Goal: Task Accomplishment & Management: Manage account settings

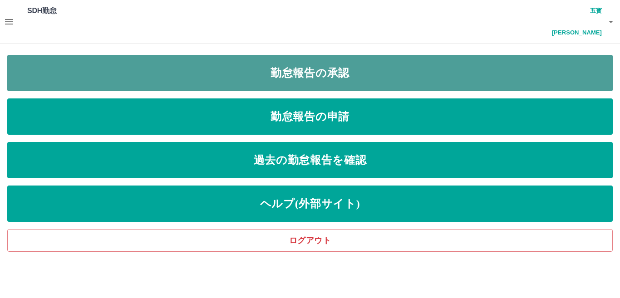
click at [397, 65] on link "勤怠報告の承認" at bounding box center [309, 73] width 605 height 36
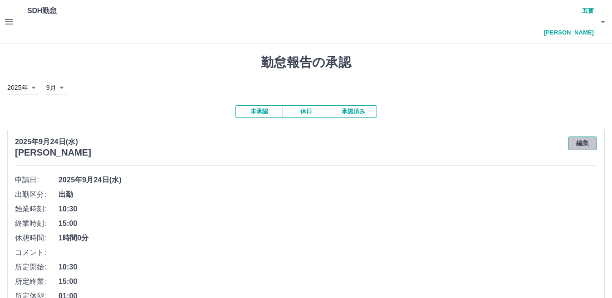
click at [585, 137] on button "編集" at bounding box center [582, 144] width 29 height 14
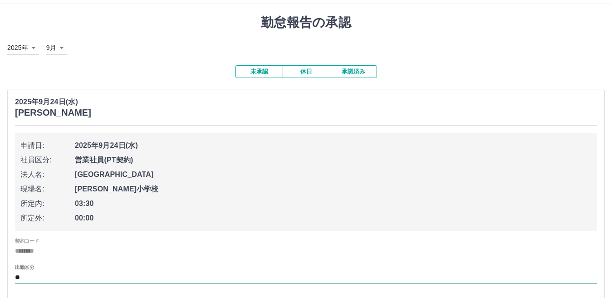
scroll to position [91, 0]
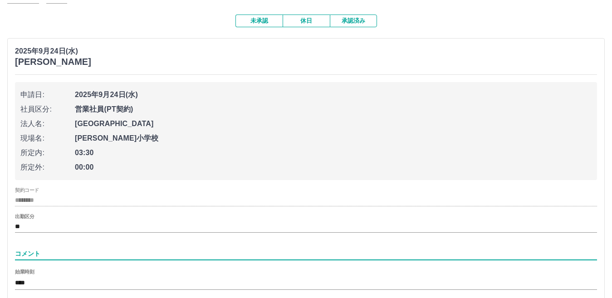
click at [113, 247] on input "コメント" at bounding box center [306, 253] width 582 height 13
type input "*****"
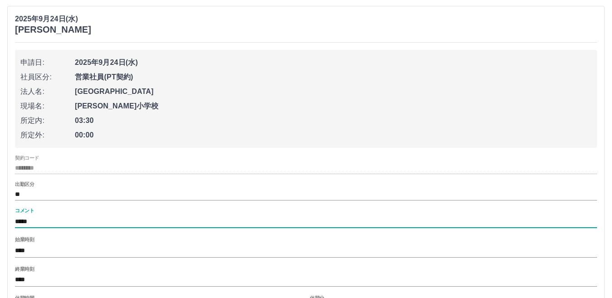
scroll to position [181, 0]
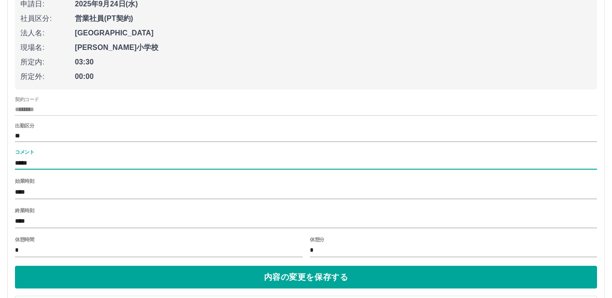
click at [201, 244] on input "*" at bounding box center [159, 250] width 288 height 13
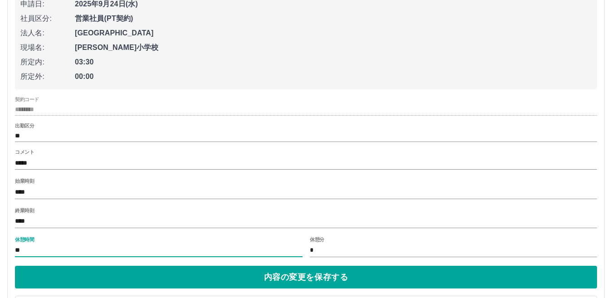
type input "**"
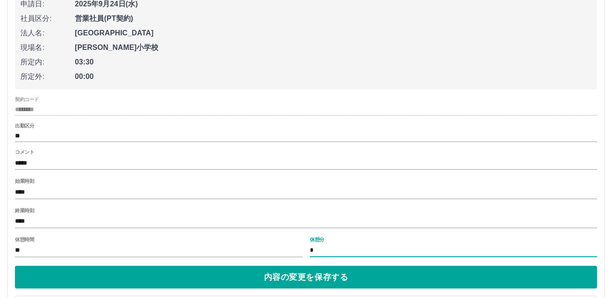
click at [352, 244] on input "*" at bounding box center [454, 250] width 288 height 13
type input "*"
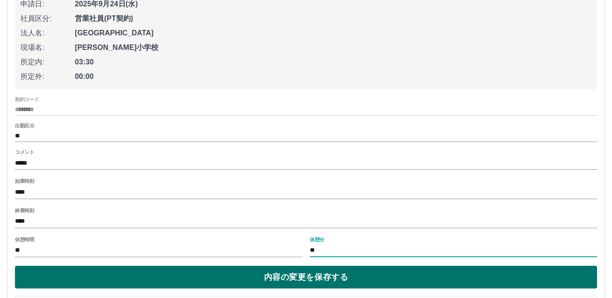
type input "**"
click at [241, 266] on button "内容の変更を保存する" at bounding box center [306, 277] width 582 height 23
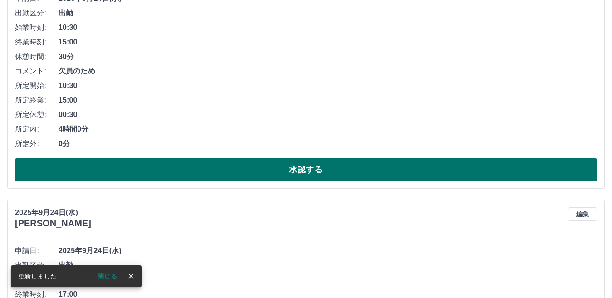
click at [269, 158] on button "承認する" at bounding box center [306, 169] width 582 height 23
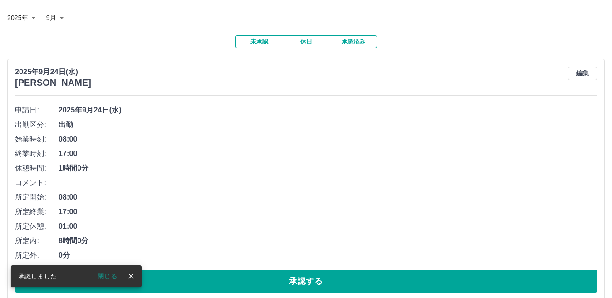
scroll to position [136, 0]
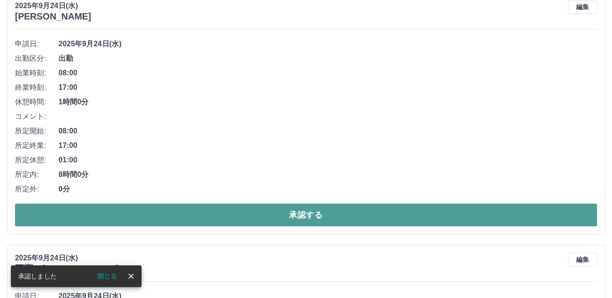
click at [274, 204] on button "承認する" at bounding box center [306, 215] width 582 height 23
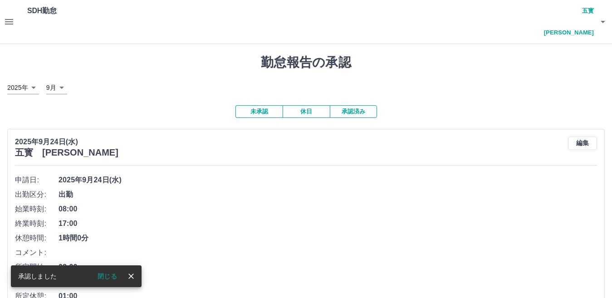
scroll to position [91, 0]
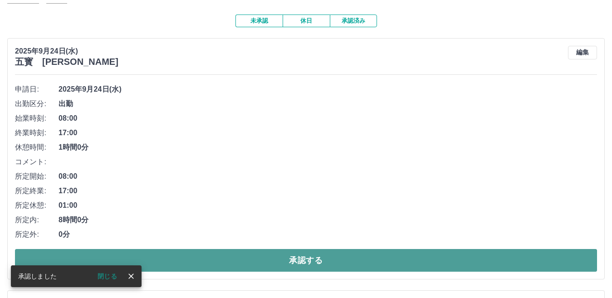
click at [269, 249] on button "承認する" at bounding box center [306, 260] width 582 height 23
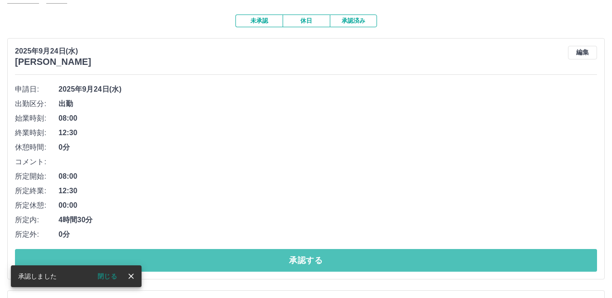
click at [269, 249] on button "承認する" at bounding box center [306, 260] width 582 height 23
click at [268, 249] on button "承認する" at bounding box center [306, 260] width 582 height 23
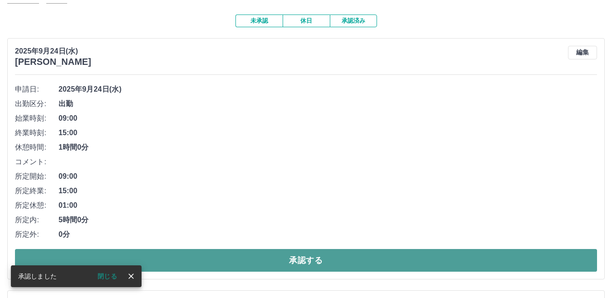
click at [267, 249] on button "承認する" at bounding box center [306, 260] width 582 height 23
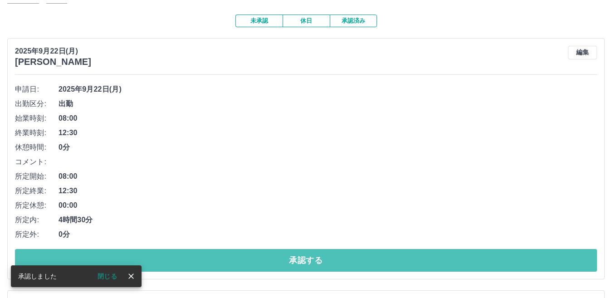
click at [267, 249] on button "承認する" at bounding box center [306, 260] width 582 height 23
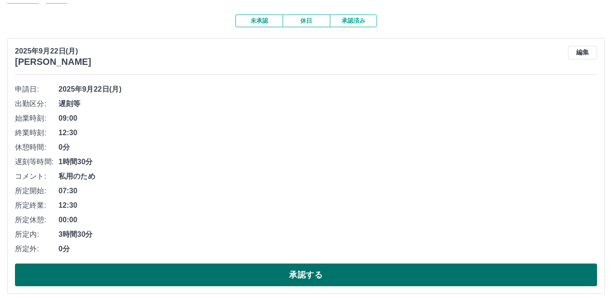
click at [269, 264] on button "承認する" at bounding box center [306, 275] width 582 height 23
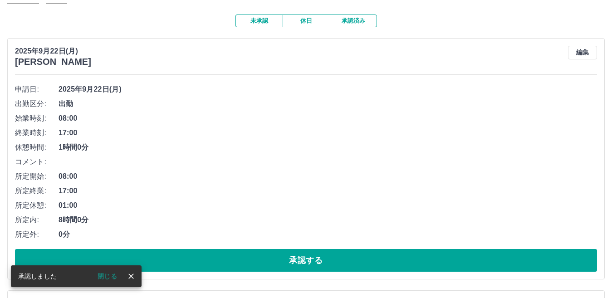
click at [271, 255] on div "[DATE] [PERSON_NAME] 編集 申請日: [DATE] 出勤区分: 出勤 始業時刻: 08:00 終業時刻: 17:00 休憩時間: 1時間0…" at bounding box center [305, 158] width 597 height 241
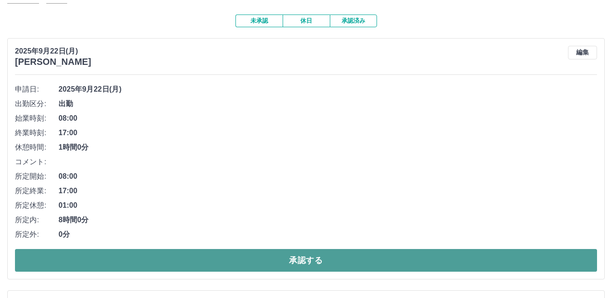
click at [276, 249] on button "承認する" at bounding box center [306, 260] width 582 height 23
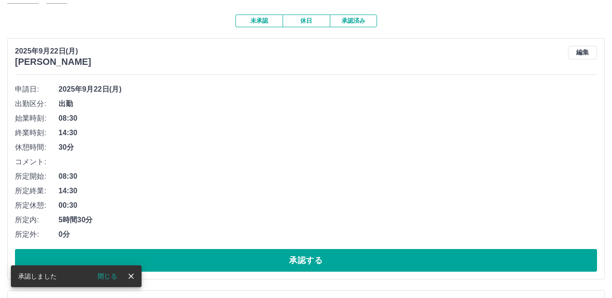
click at [276, 249] on button "承認する" at bounding box center [306, 260] width 582 height 23
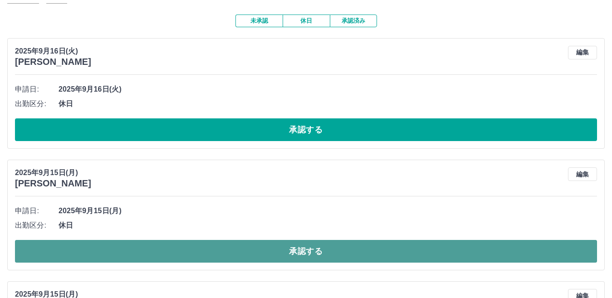
click at [278, 240] on button "承認する" at bounding box center [306, 251] width 582 height 23
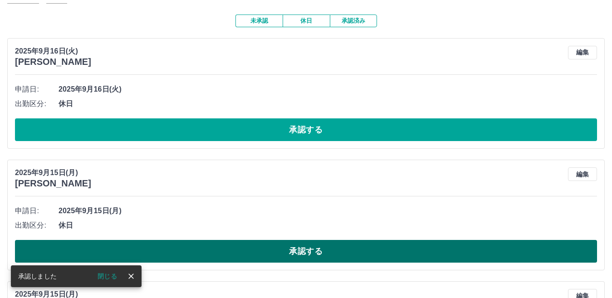
scroll to position [181, 0]
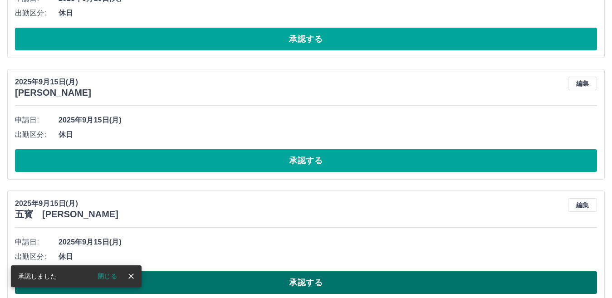
click at [279, 271] on button "承認する" at bounding box center [306, 282] width 582 height 23
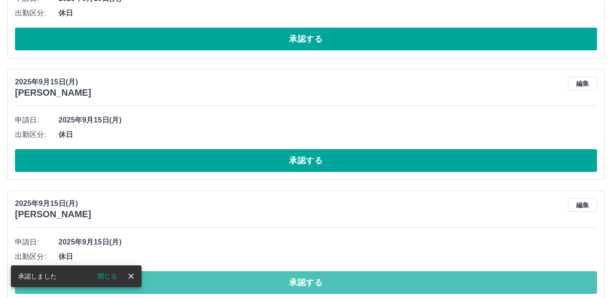
click at [279, 271] on button "承認する" at bounding box center [306, 282] width 582 height 23
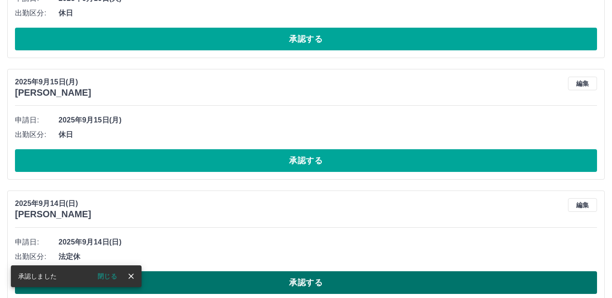
click at [283, 271] on button "承認する" at bounding box center [306, 282] width 582 height 23
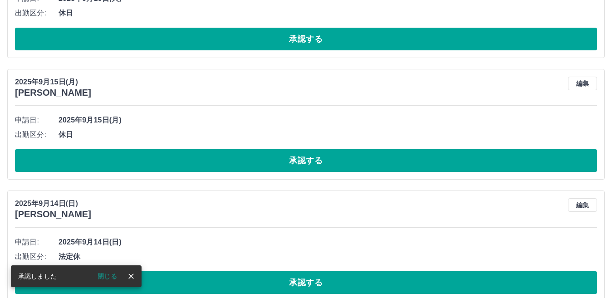
click at [284, 271] on button "承認する" at bounding box center [306, 282] width 582 height 23
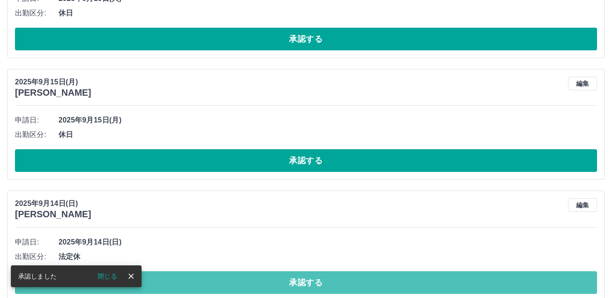
click at [284, 271] on button "承認する" at bounding box center [306, 282] width 582 height 23
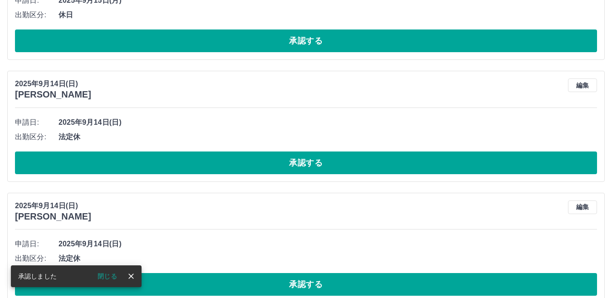
scroll to position [318, 0]
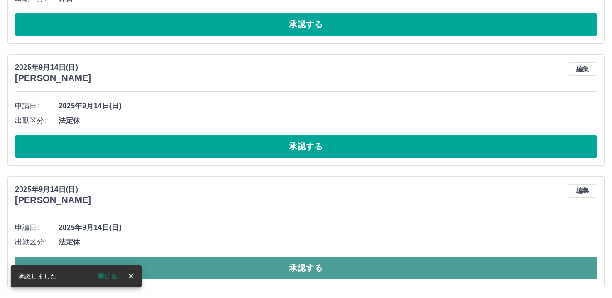
click at [282, 257] on button "承認する" at bounding box center [306, 268] width 582 height 23
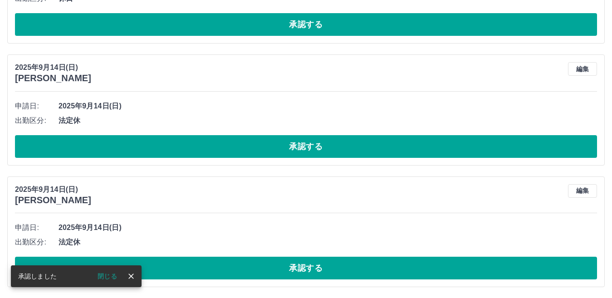
click at [282, 257] on button "承認する" at bounding box center [306, 268] width 582 height 23
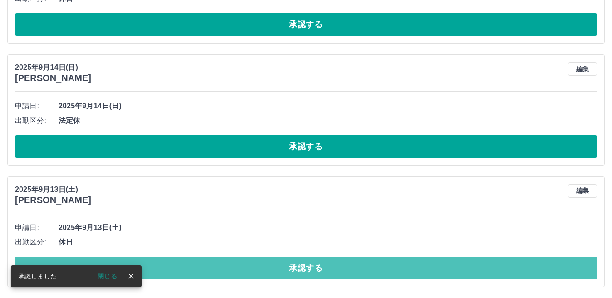
click at [282, 257] on button "承認する" at bounding box center [306, 268] width 582 height 23
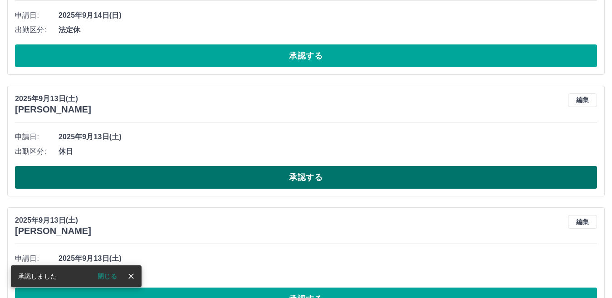
scroll to position [454, 0]
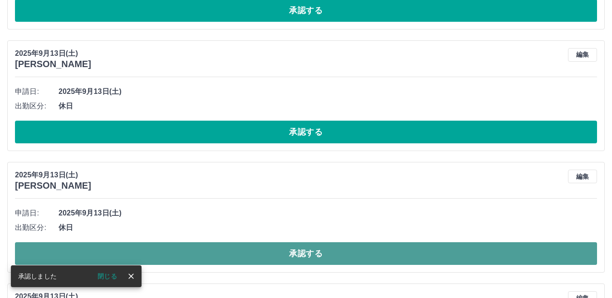
drag, startPoint x: 285, startPoint y: 233, endPoint x: 286, endPoint y: 238, distance: 5.1
click at [286, 242] on button "承認する" at bounding box center [306, 253] width 582 height 23
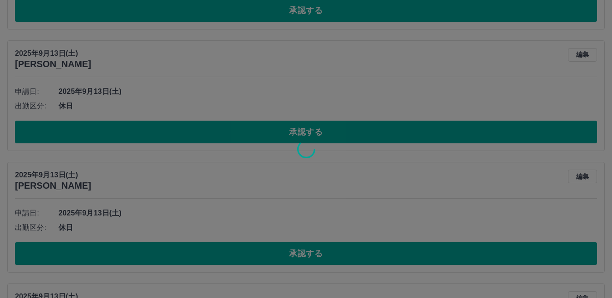
scroll to position [418, 0]
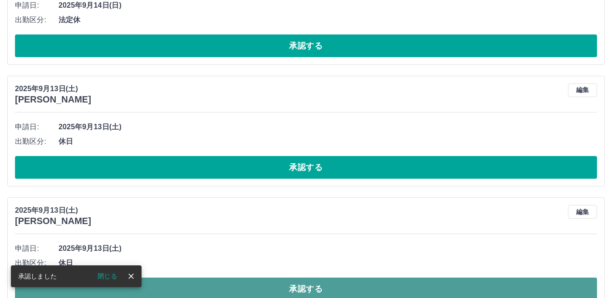
click at [328, 278] on button "承認する" at bounding box center [306, 289] width 582 height 23
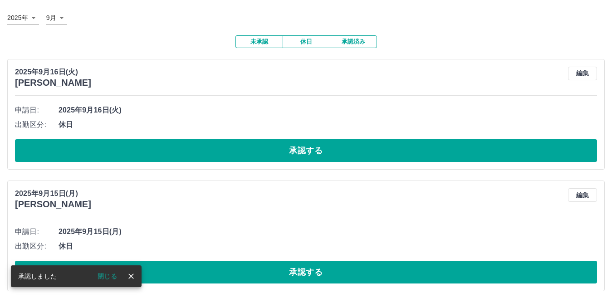
scroll to position [0, 0]
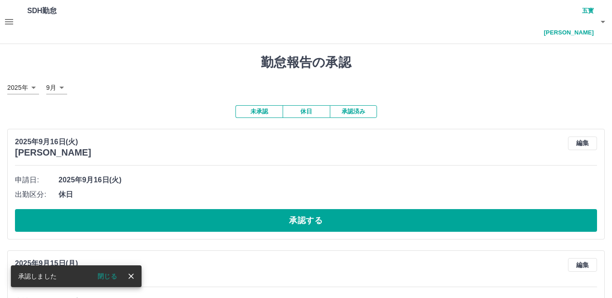
click at [5, 19] on icon "button" at bounding box center [9, 21] width 8 height 5
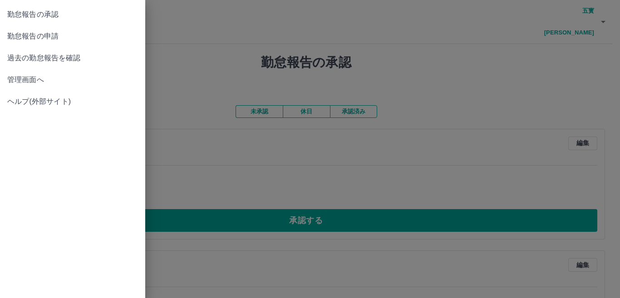
click at [25, 77] on span "管理画面へ" at bounding box center [72, 79] width 131 height 11
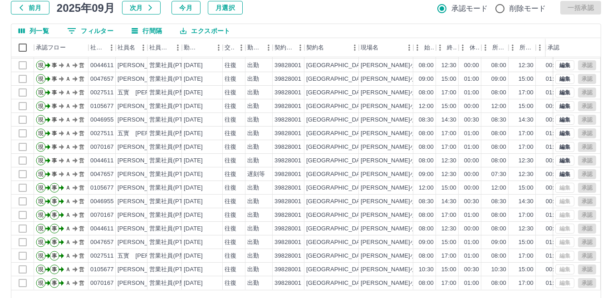
scroll to position [85, 0]
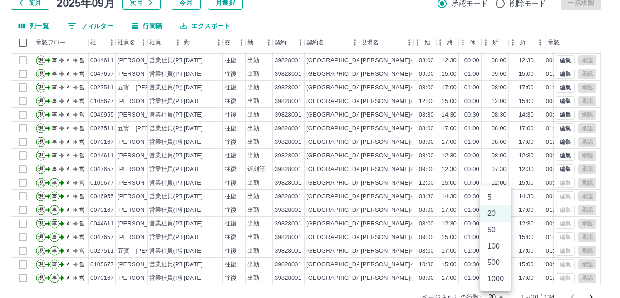
click at [500, 274] on body "SDH勤怠 五寳　[PERSON_NAME] 勤務実績承認 前月 [DATE] 次月 今月 月選択 承認モード 削除モード 一括承認 列一覧 0 フィルター …" at bounding box center [310, 117] width 620 height 405
click at [500, 250] on li "100" at bounding box center [495, 246] width 31 height 16
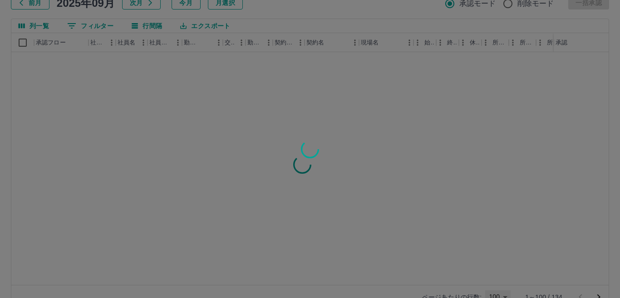
type input "***"
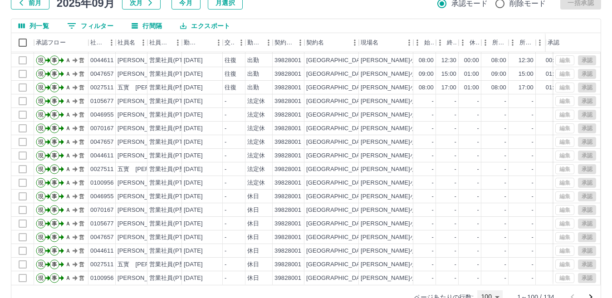
scroll to position [1136, 0]
click at [589, 292] on icon "次のページへ" at bounding box center [590, 297] width 11 height 11
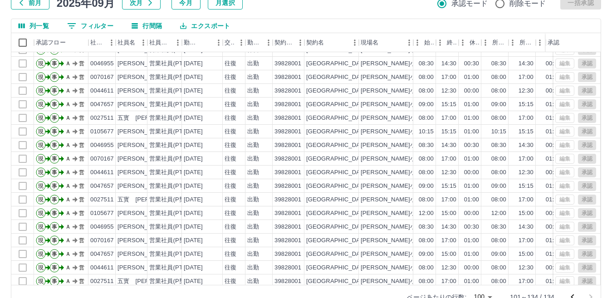
scroll to position [238, 0]
